Goal: Communication & Community: Share content

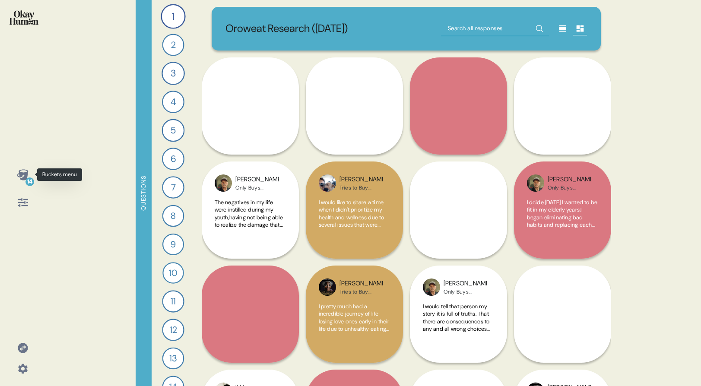
click at [19, 178] on icon at bounding box center [23, 175] width 12 height 12
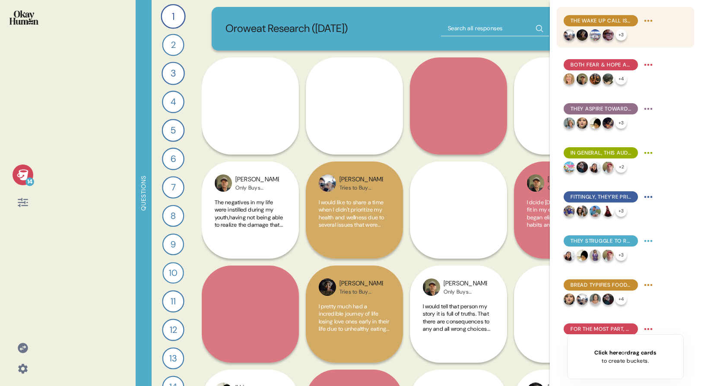
click at [645, 22] on html "14 Questions 1 Tell me a story that captures what prioritizing your health look…" at bounding box center [350, 193] width 701 height 386
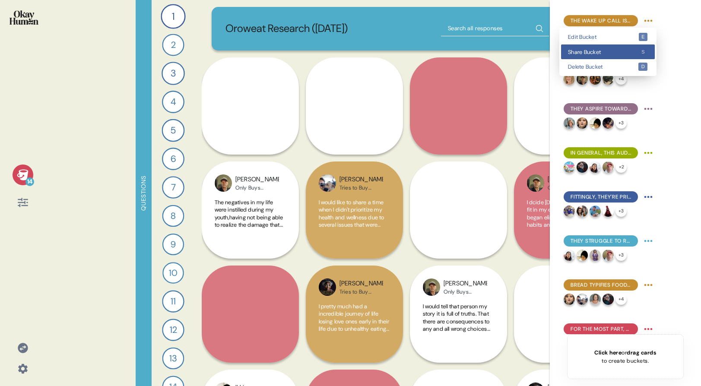
click at [631, 49] on span "Share Bucket" at bounding box center [603, 52] width 70 height 6
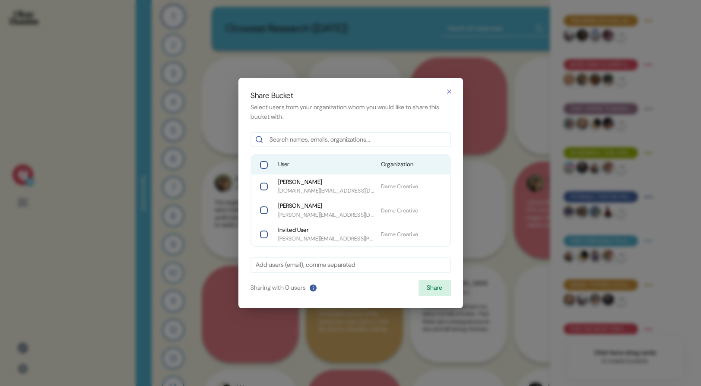
click at [354, 158] on div "User Organization" at bounding box center [350, 164] width 199 height 19
click at [434, 279] on div "Share Bucket Select users from your organization whom you would like to share t…" at bounding box center [350, 193] width 225 height 231
click at [449, 292] on button "Share" at bounding box center [434, 288] width 32 height 16
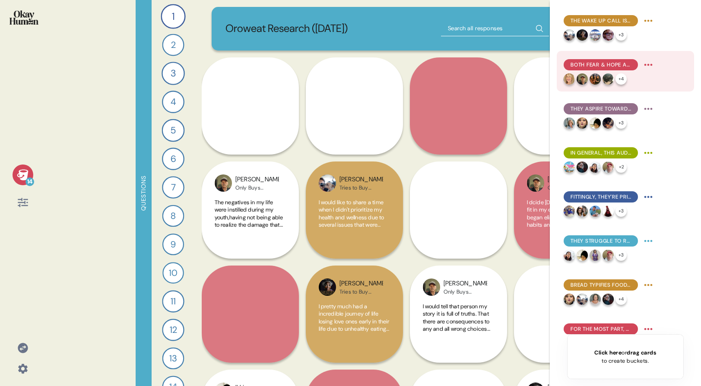
click at [652, 57] on div "Both fear & hope are key motivators, and they're often highly intertwined. + 4" at bounding box center [625, 71] width 137 height 41
click at [649, 65] on html "14 Questions 1 Tell me a story that captures what prioritizing your health look…" at bounding box center [350, 193] width 701 height 386
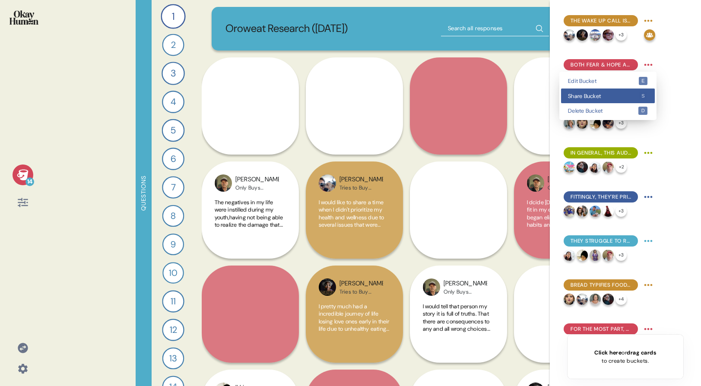
click at [602, 100] on div "Share Bucket s" at bounding box center [608, 96] width 94 height 15
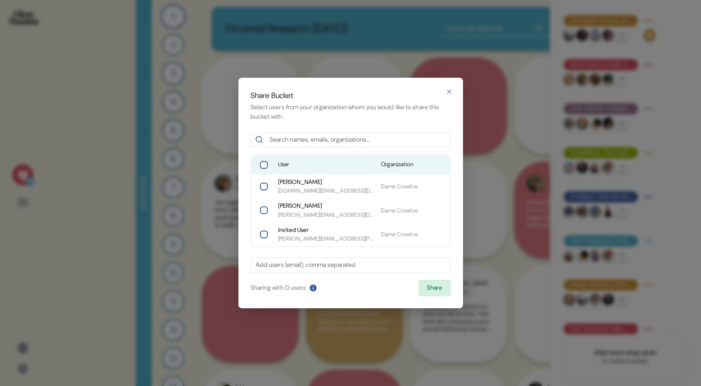
click at [383, 169] on div "User Organization" at bounding box center [350, 164] width 199 height 19
click at [433, 290] on button "Share" at bounding box center [434, 288] width 32 height 16
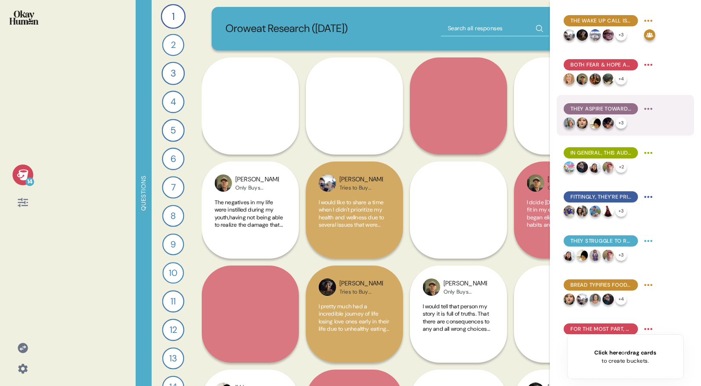
click at [643, 109] on html "14 Questions 1 Tell me a story that captures what prioritizing your health look…" at bounding box center [350, 193] width 701 height 386
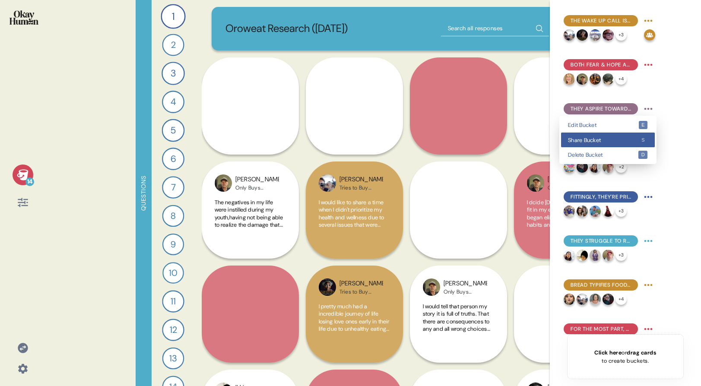
click at [626, 135] on div "Share Bucket s" at bounding box center [608, 140] width 94 height 15
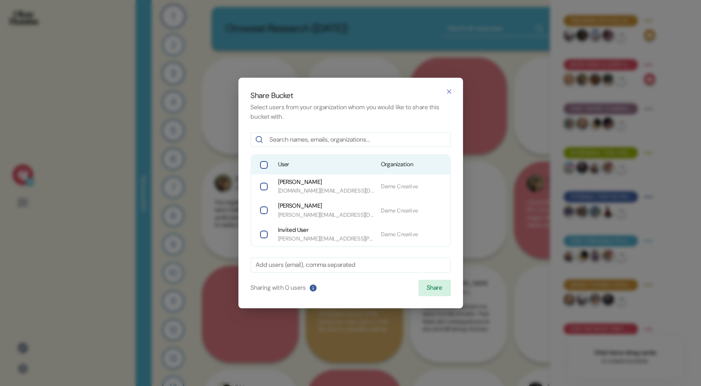
click at [291, 153] on div "Share Bucket Select users from your organization whom you would like to share t…" at bounding box center [350, 193] width 225 height 231
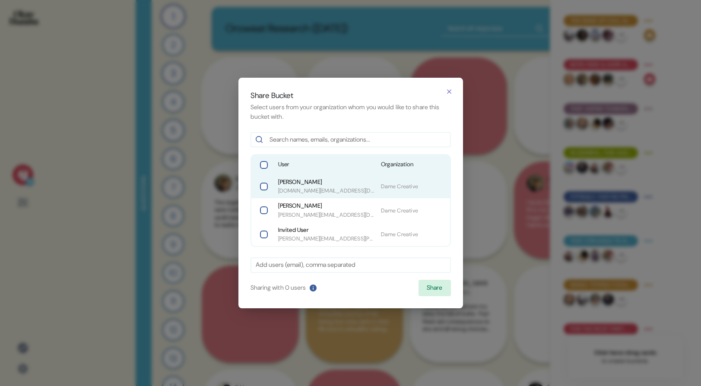
drag, startPoint x: 292, startPoint y: 160, endPoint x: 304, endPoint y: 183, distance: 26.1
click at [292, 160] on span "User" at bounding box center [326, 164] width 96 height 9
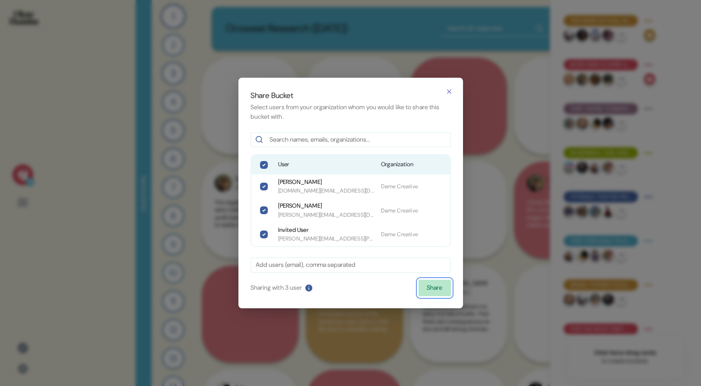
click at [436, 286] on button "Share" at bounding box center [434, 288] width 32 height 16
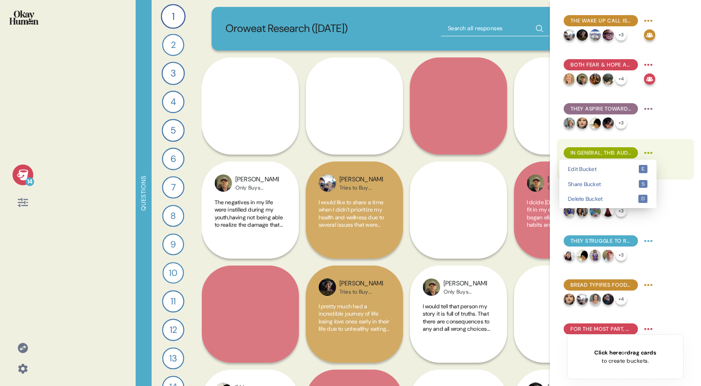
click at [648, 155] on html "14 Questions 1 Tell me a story that captures what prioritizing your health look…" at bounding box center [350, 193] width 701 height 386
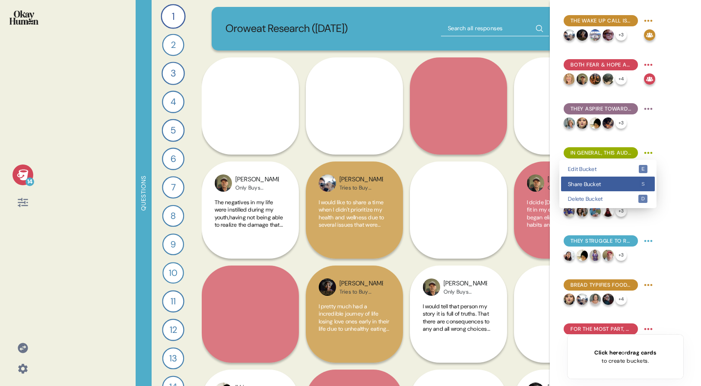
click at [629, 187] on div "Share Bucket s" at bounding box center [608, 184] width 94 height 15
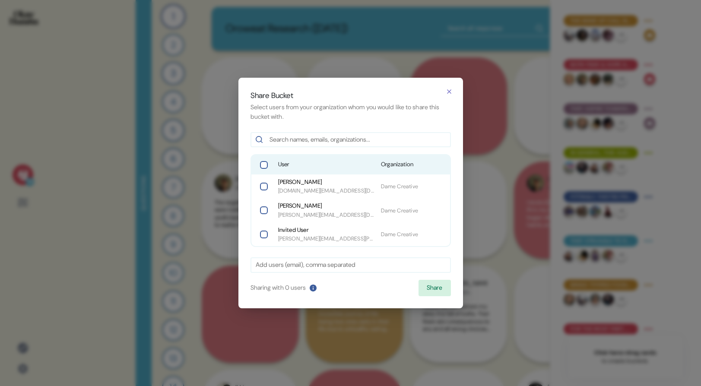
click at [368, 152] on div "Share Bucket Select users from your organization whom you would like to share t…" at bounding box center [350, 193] width 225 height 231
click at [368, 165] on span "User" at bounding box center [326, 164] width 96 height 9
click at [440, 287] on button "Share" at bounding box center [434, 288] width 32 height 16
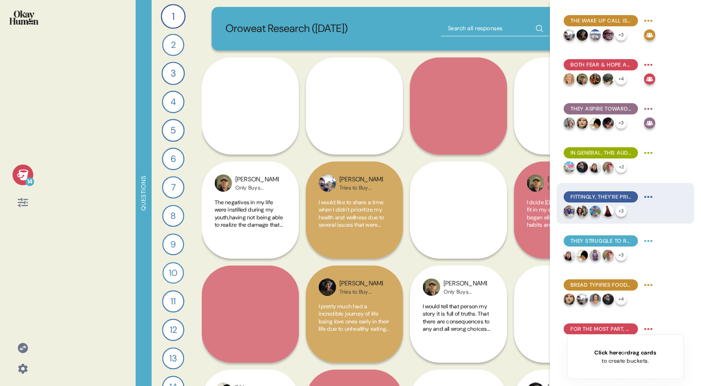
click at [648, 198] on html "14 Questions 1 Tell me a story that captures what prioritizing your health look…" at bounding box center [350, 193] width 701 height 386
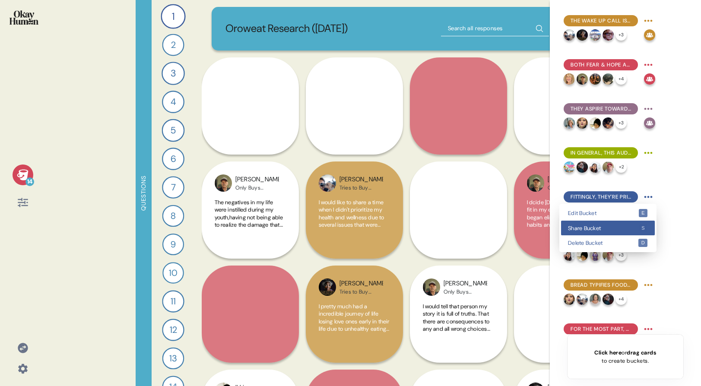
click at [629, 233] on div "Share Bucket s" at bounding box center [608, 228] width 94 height 15
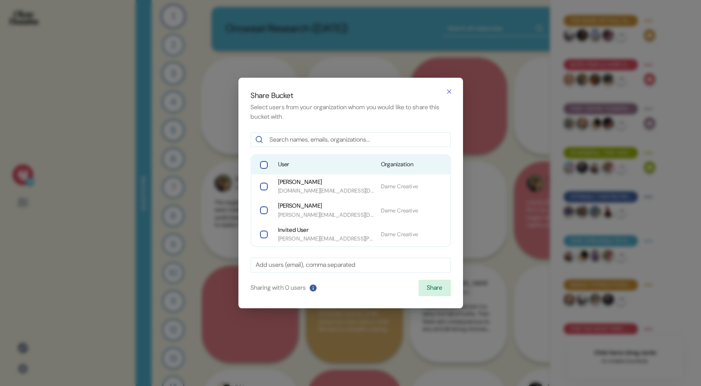
click at [346, 171] on div "User Organization" at bounding box center [350, 164] width 199 height 19
click at [437, 293] on button "Share" at bounding box center [434, 288] width 32 height 16
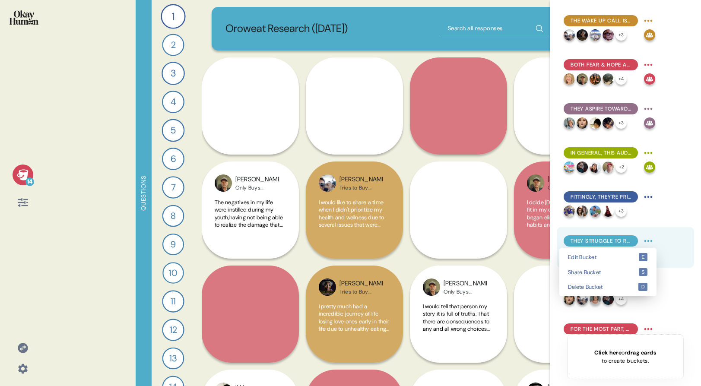
click at [650, 242] on html "14 Questions 1 Tell me a story that captures what prioritizing your health look…" at bounding box center [350, 193] width 701 height 386
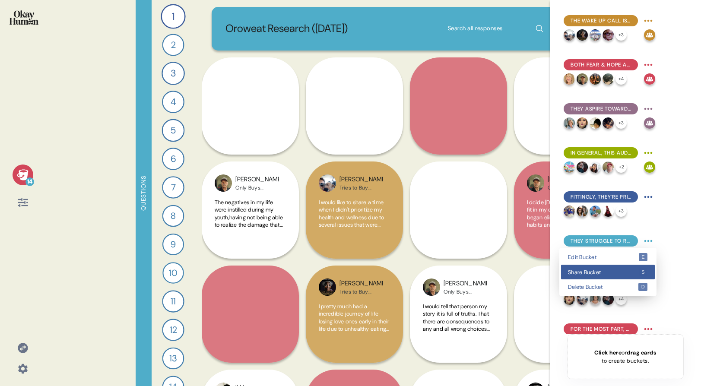
click at [636, 265] on div "Share Bucket s" at bounding box center [608, 272] width 94 height 15
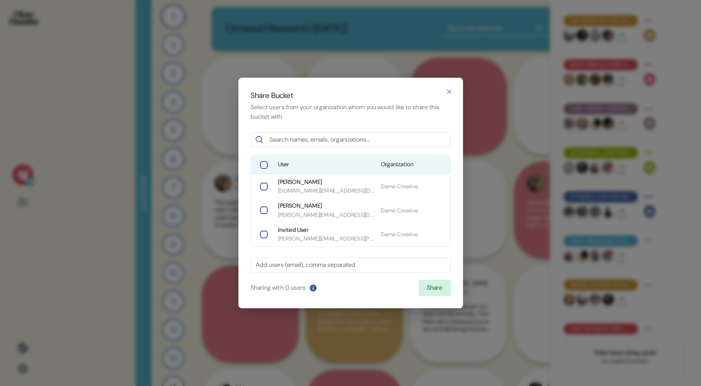
click at [298, 167] on span "User" at bounding box center [326, 164] width 96 height 9
click at [423, 289] on button "Share" at bounding box center [434, 288] width 32 height 16
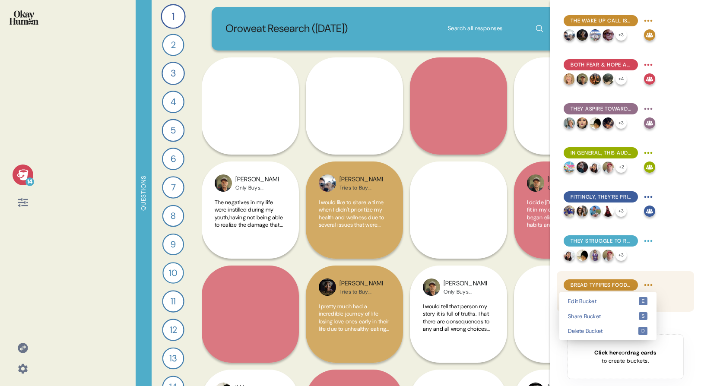
click at [646, 281] on html "14 Questions 1 Tell me a story that captures what prioritizing your health look…" at bounding box center [350, 193] width 701 height 386
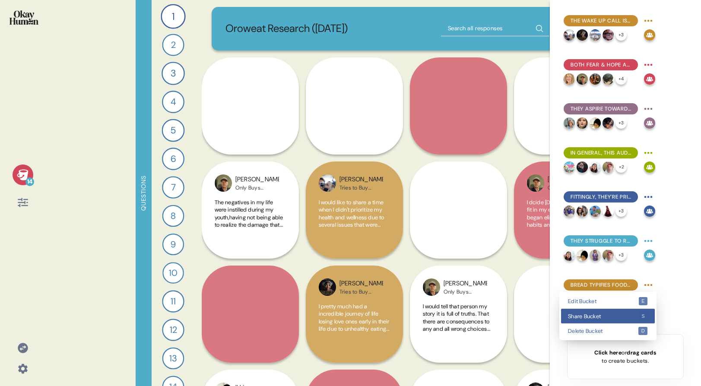
click at [616, 311] on div "Share Bucket s" at bounding box center [608, 316] width 94 height 15
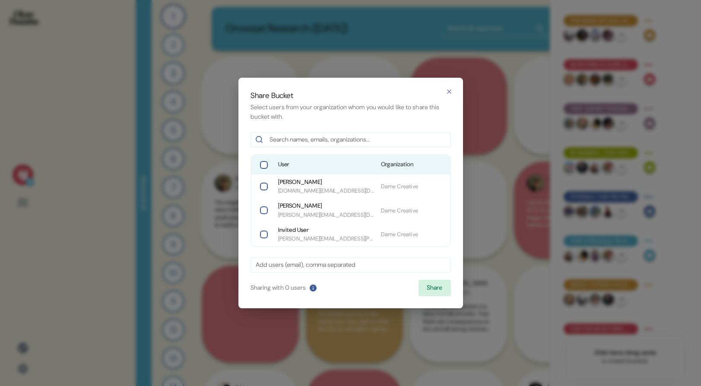
click at [366, 171] on div "User Organization" at bounding box center [350, 164] width 199 height 19
click at [434, 279] on div "Share Bucket Select users from your organization whom you would like to share t…" at bounding box center [350, 193] width 225 height 231
click at [434, 283] on button "Share" at bounding box center [434, 288] width 32 height 16
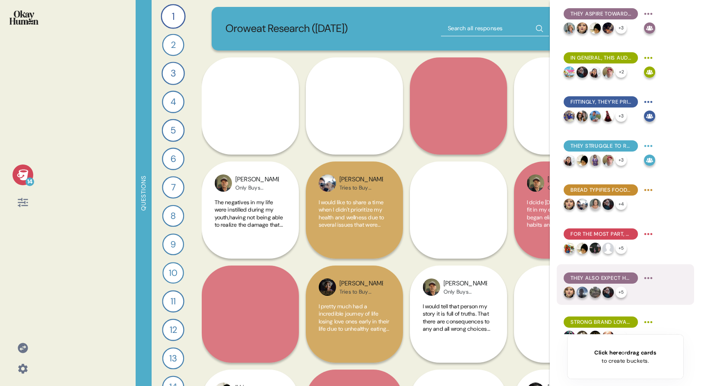
scroll to position [163, 0]
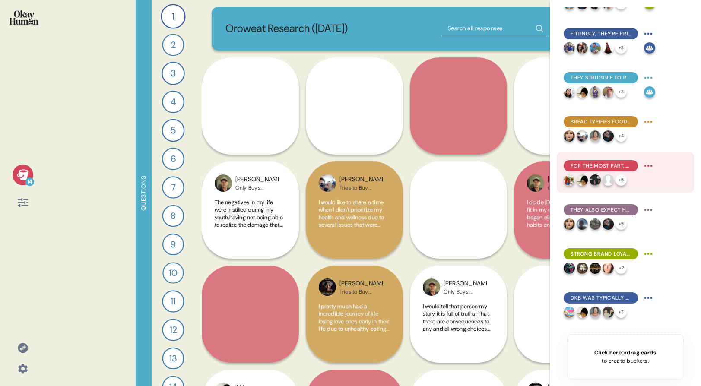
click at [645, 168] on html "14 Questions 1 Tell me a story that captures what prioritizing your health look…" at bounding box center [350, 193] width 701 height 386
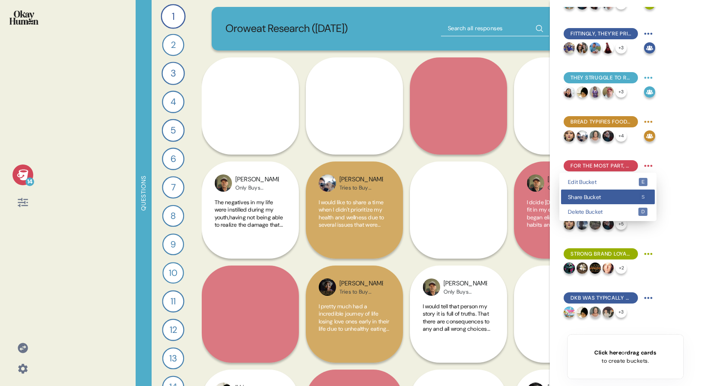
click at [635, 194] on span "Share Bucket" at bounding box center [603, 197] width 70 height 6
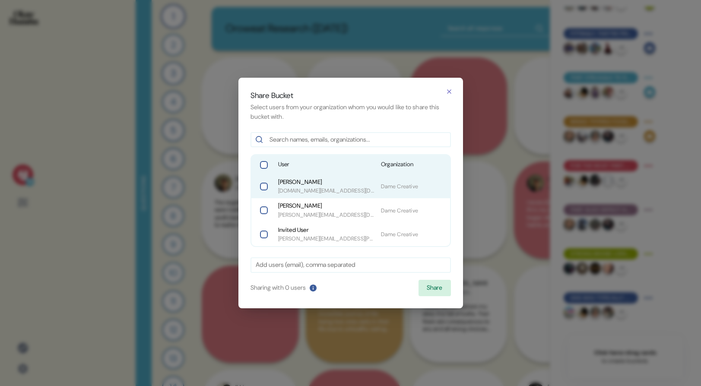
click at [334, 180] on span "[PERSON_NAME]" at bounding box center [326, 182] width 96 height 9
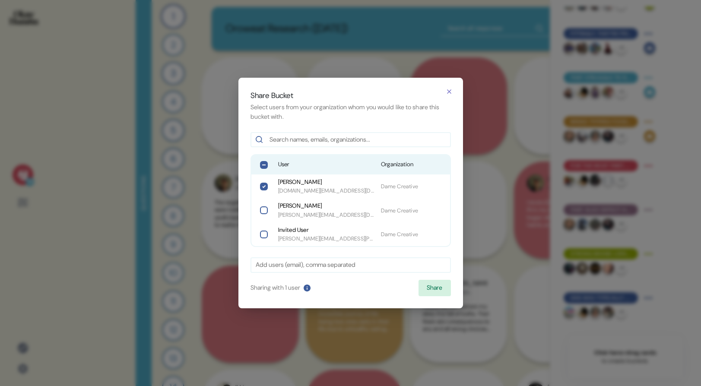
click at [326, 168] on span "User" at bounding box center [326, 164] width 96 height 9
click at [442, 288] on button "Share" at bounding box center [434, 288] width 32 height 16
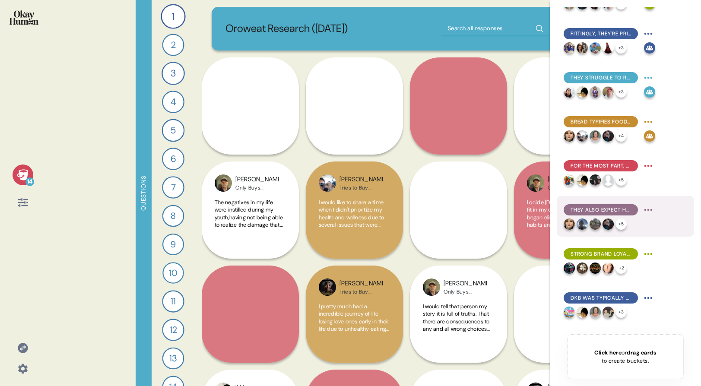
click at [645, 212] on html "14 Questions 1 Tell me a story that captures what prioritizing your health look…" at bounding box center [350, 193] width 701 height 386
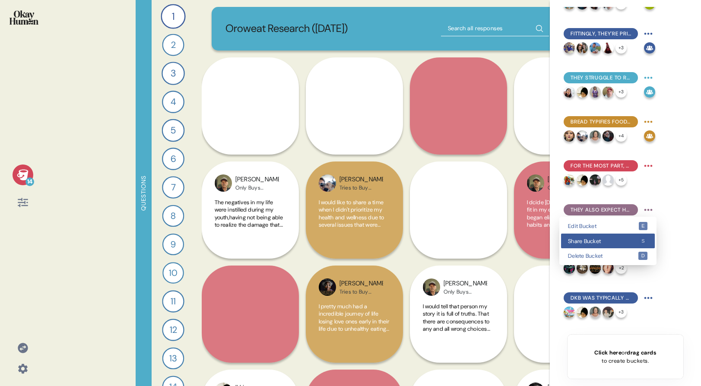
click at [629, 238] on div "Share Bucket s" at bounding box center [608, 241] width 94 height 15
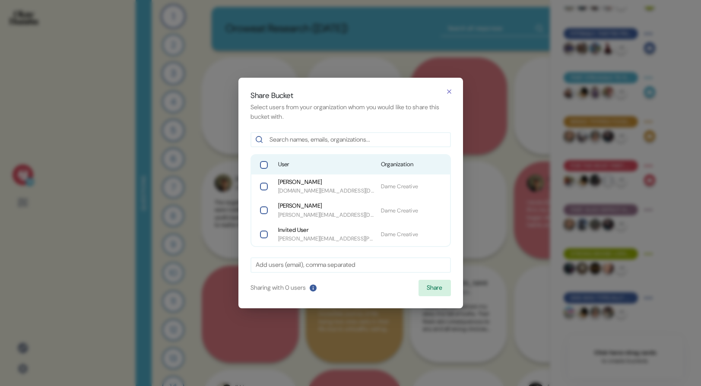
click at [302, 163] on span "User" at bounding box center [326, 164] width 96 height 9
click at [426, 289] on button "Share" at bounding box center [434, 288] width 32 height 16
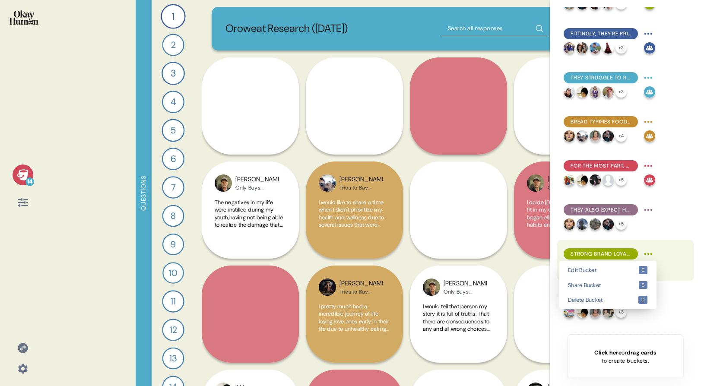
click at [650, 255] on html "14 Questions 1 Tell me a story that captures what prioritizing your health look…" at bounding box center [350, 193] width 701 height 386
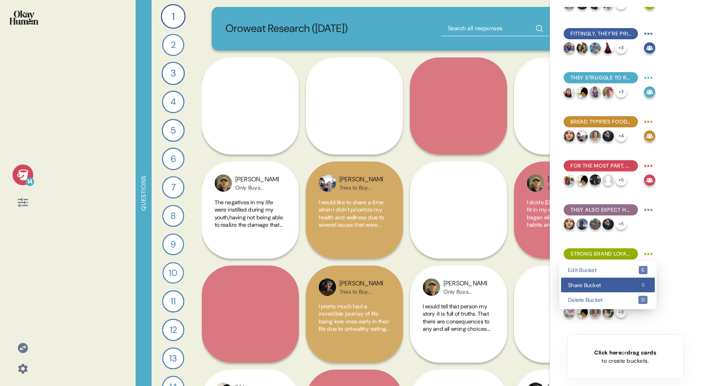
click at [631, 282] on div "Share Bucket s" at bounding box center [608, 285] width 94 height 15
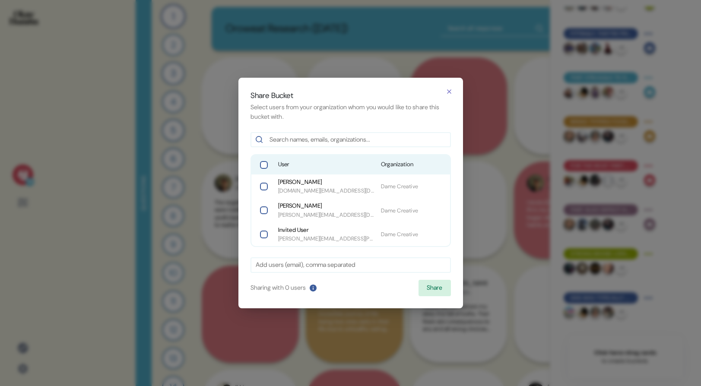
click at [353, 165] on span "User" at bounding box center [326, 164] width 96 height 9
drag, startPoint x: 447, startPoint y: 293, endPoint x: 451, endPoint y: 291, distance: 4.4
click at [447, 293] on button "Share" at bounding box center [434, 288] width 32 height 16
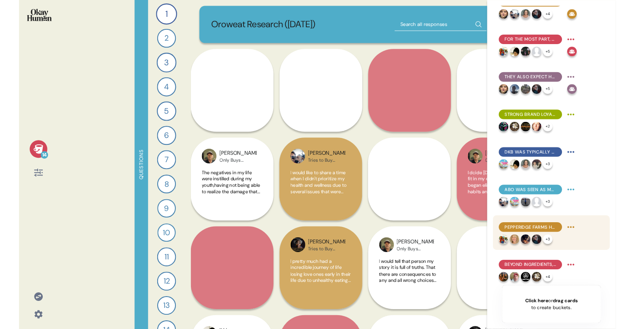
scroll to position [286, 0]
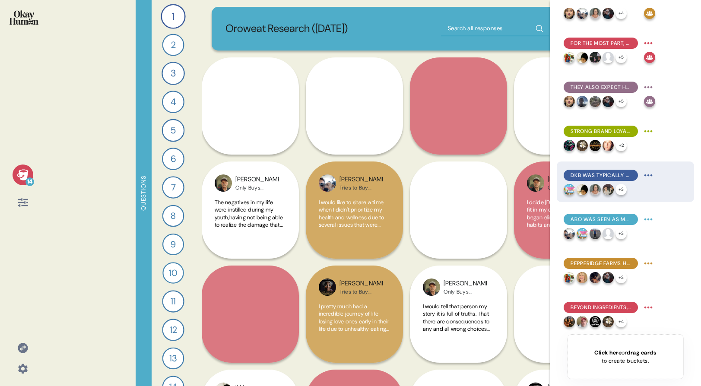
click at [646, 181] on html "14 Questions 1 Tell me a story that captures what prioritizing your health look…" at bounding box center [350, 193] width 701 height 386
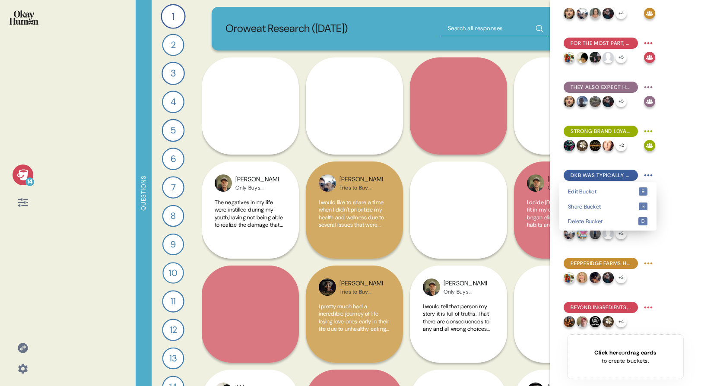
drag, startPoint x: 637, startPoint y: 206, endPoint x: 470, endPoint y: 193, distance: 167.6
click at [636, 206] on div "Share Bucket s" at bounding box center [608, 206] width 94 height 15
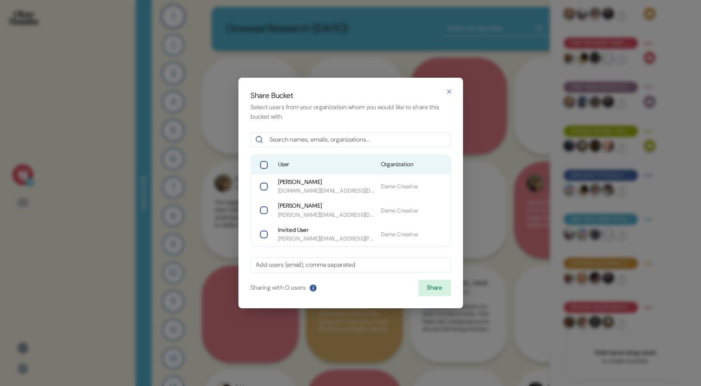
click at [314, 162] on span "User" at bounding box center [326, 164] width 96 height 9
click at [424, 284] on button "Share" at bounding box center [434, 288] width 32 height 16
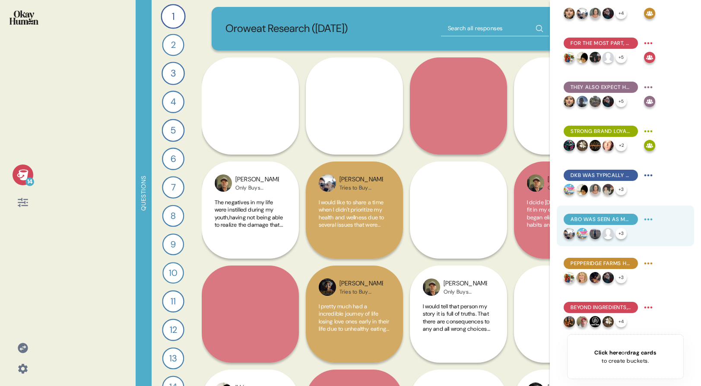
click at [651, 220] on html "14 Questions 1 Tell me a story that captures what prioritizing your health look…" at bounding box center [350, 193] width 701 height 386
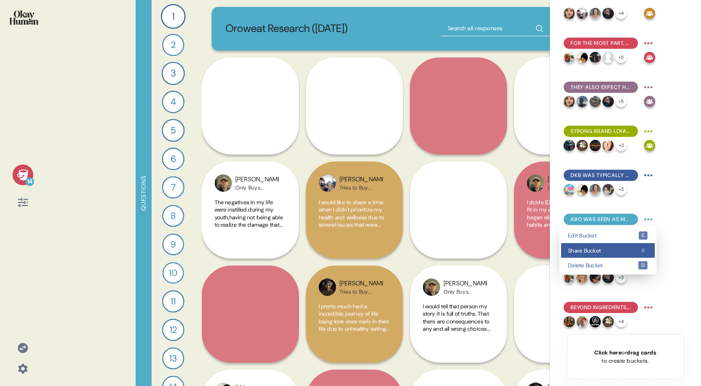
click at [623, 246] on div "Share Bucket s" at bounding box center [608, 250] width 94 height 15
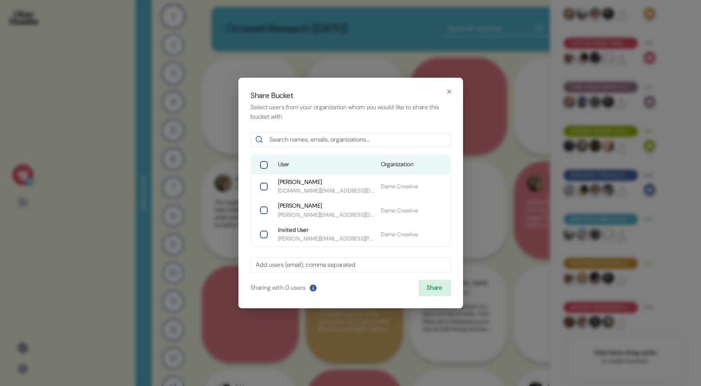
click at [345, 159] on div "User Organization" at bounding box center [350, 164] width 199 height 19
click at [439, 285] on button "Share" at bounding box center [434, 288] width 32 height 16
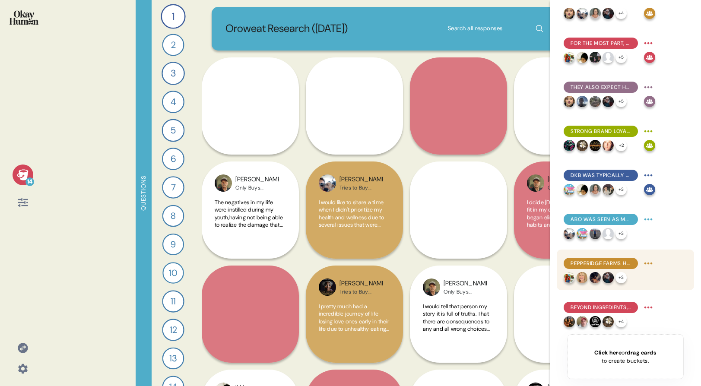
click at [653, 265] on html "14 Questions 1 Tell me a story that captures what prioritizing your health look…" at bounding box center [350, 193] width 701 height 386
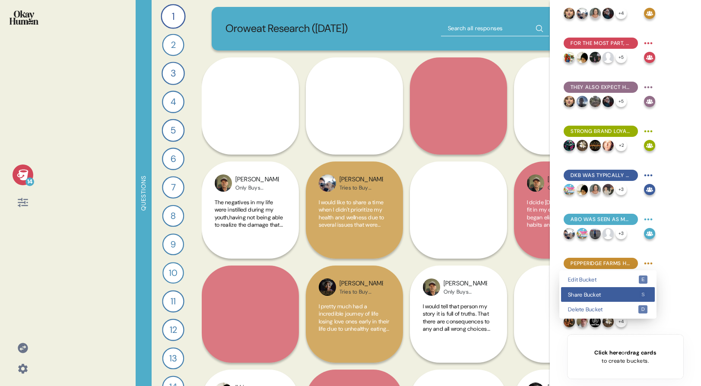
click at [637, 287] on div "Share Bucket s" at bounding box center [608, 294] width 94 height 15
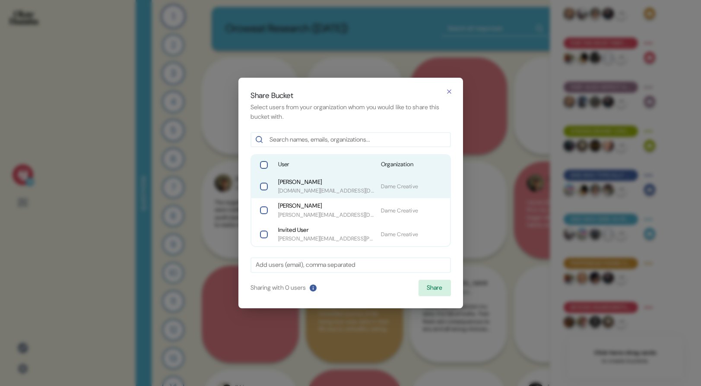
drag, startPoint x: 348, startPoint y: 167, endPoint x: 356, endPoint y: 178, distance: 13.9
click at [348, 167] on span "User" at bounding box center [326, 164] width 96 height 9
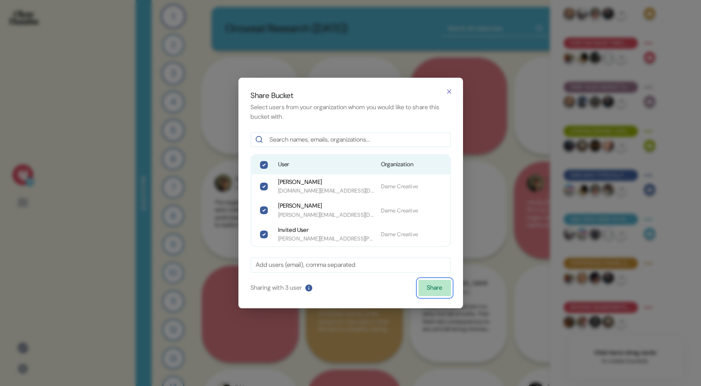
click at [446, 291] on button "Share" at bounding box center [434, 288] width 32 height 16
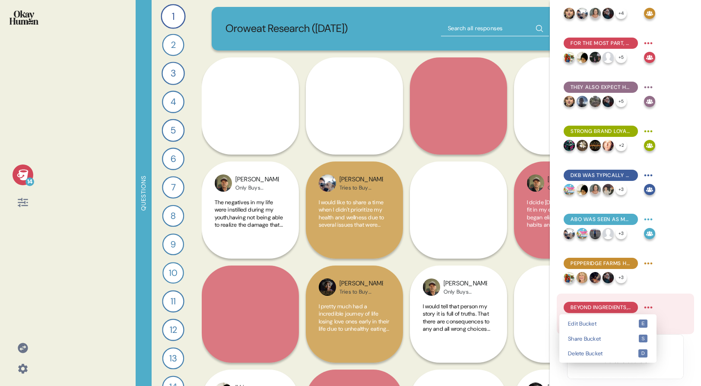
click at [650, 308] on html "14 Questions 1 Tell me a story that captures what prioritizing your health look…" at bounding box center [350, 193] width 701 height 386
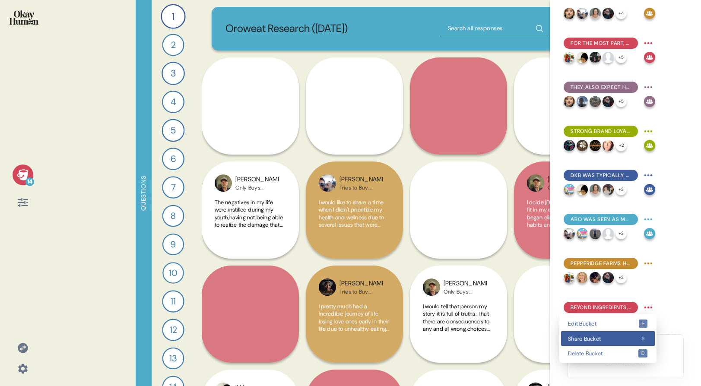
click at [629, 333] on div "Share Bucket s" at bounding box center [608, 338] width 94 height 15
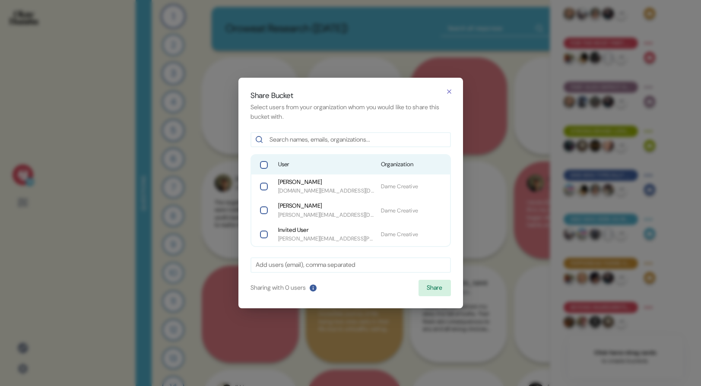
click at [318, 168] on span "User" at bounding box center [326, 164] width 96 height 9
click at [435, 289] on button "Share" at bounding box center [434, 288] width 32 height 16
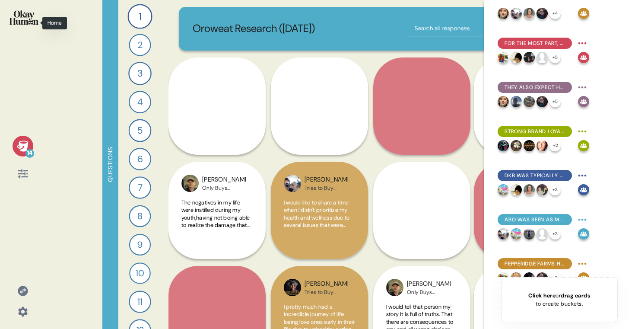
click at [35, 28] on div at bounding box center [23, 23] width 32 height 32
